Goal: Task Accomplishment & Management: Use online tool/utility

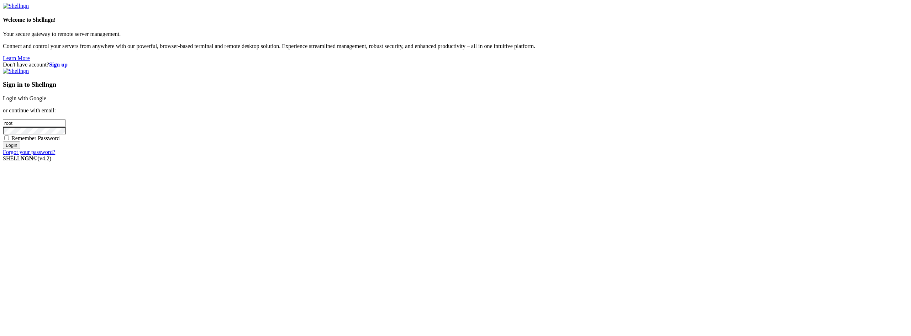
type input "22"
click at [46, 101] on link "Login with Google" at bounding box center [24, 98] width 43 height 6
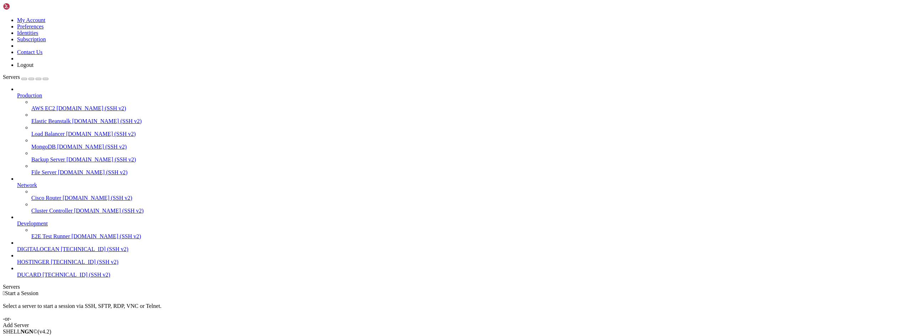
click at [51, 265] on span "[TECHNICAL_ID] (SSH v2)" at bounding box center [85, 262] width 68 height 6
click at [46, 265] on span "HOSTINGER" at bounding box center [33, 262] width 32 height 6
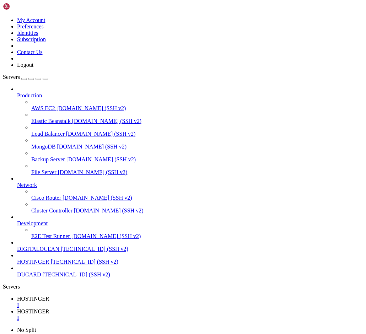
type input "/root"
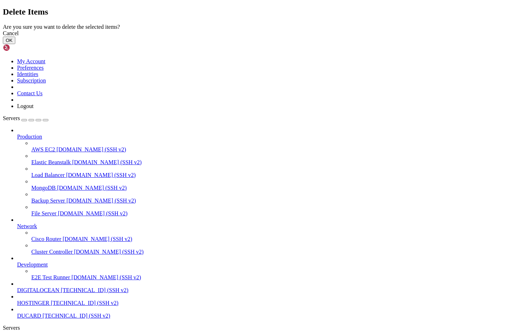
click at [15, 44] on button "OK" at bounding box center [9, 40] width 12 height 7
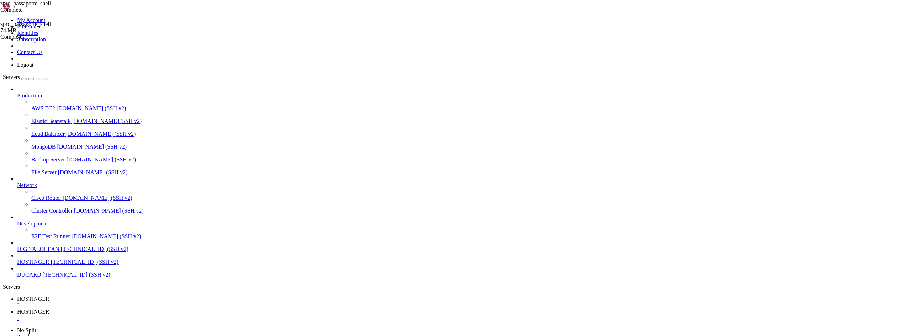
click at [188, 315] on div "" at bounding box center [462, 318] width 891 height 6
click at [134, 302] on div "" at bounding box center [462, 305] width 891 height 6
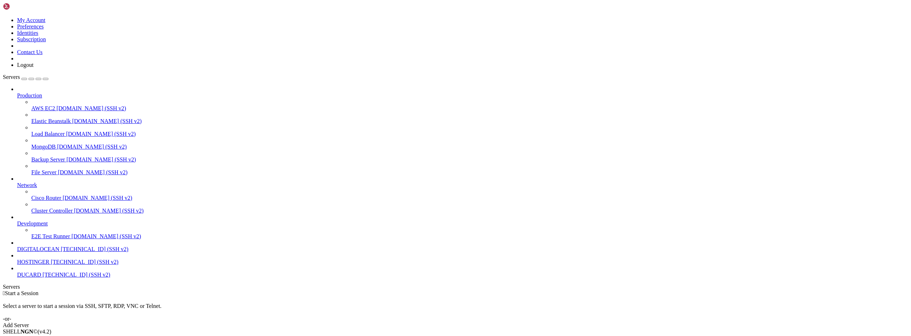
click at [36, 265] on span "HOSTINGER" at bounding box center [33, 262] width 32 height 6
drag, startPoint x: 61, startPoint y: 639, endPoint x: 122, endPoint y: 670, distance: 68.3
